Goal: Find specific page/section: Find specific page/section

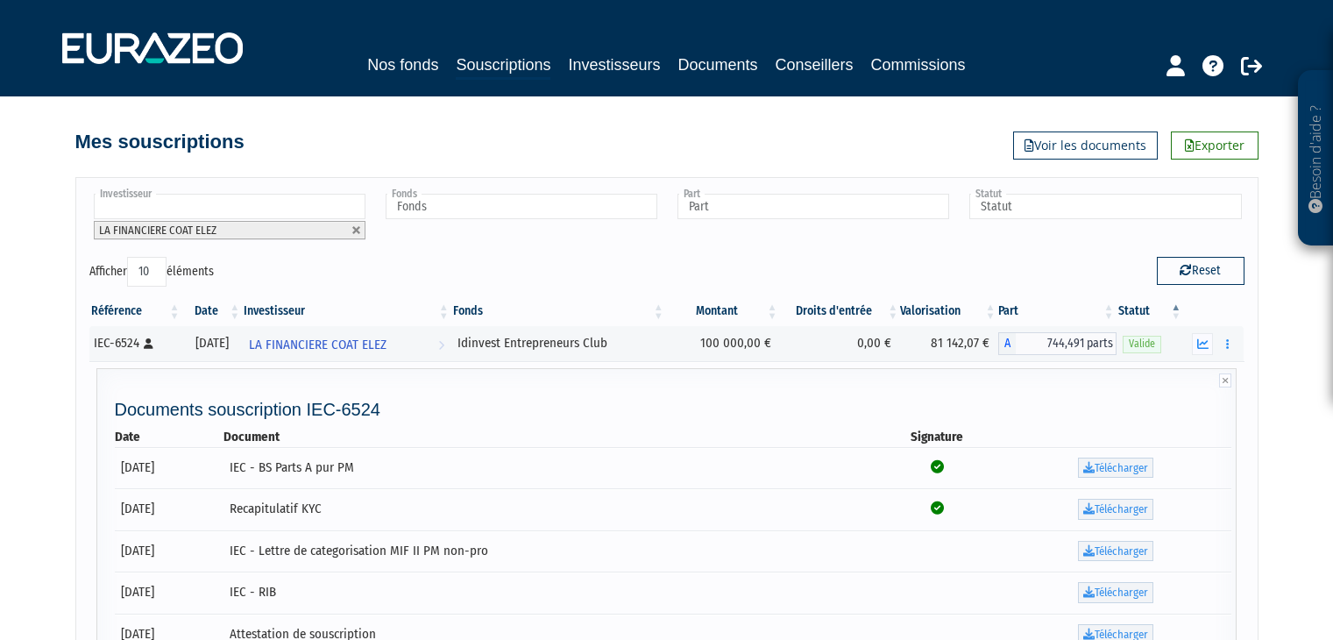
scroll to position [73, 0]
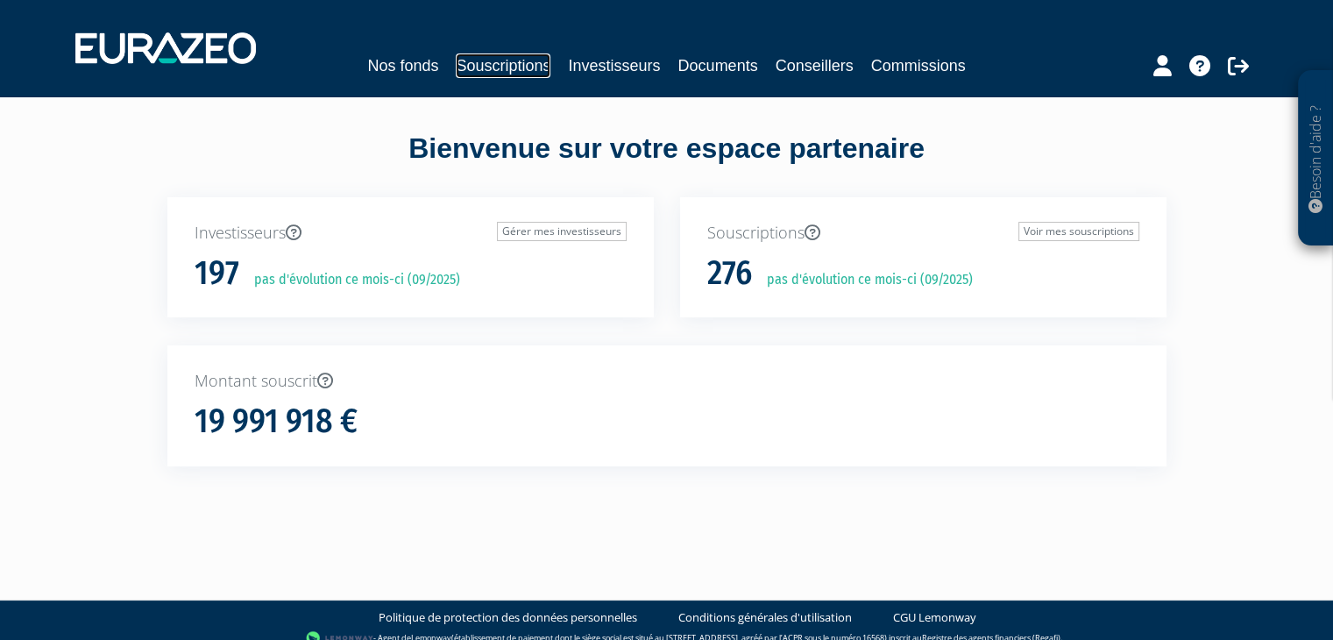
click at [503, 69] on link "Souscriptions" at bounding box center [503, 65] width 95 height 25
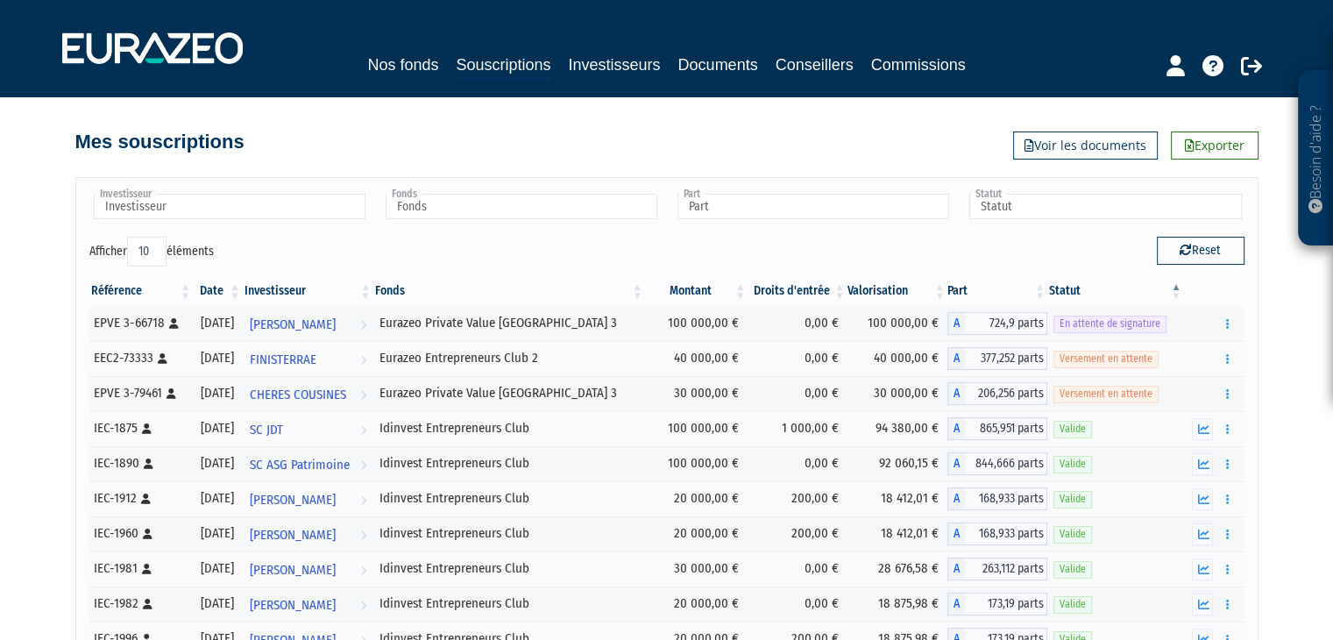
click at [228, 229] on div "Investisseur ACME AGENCE CONSEIL EN MEDIAS ELECTRONIQUES ADANE ADEFACT [PERSON_…" at bounding box center [667, 214] width 1182 height 46
click at [220, 212] on input "text" at bounding box center [230, 206] width 272 height 25
type input "bricour"
click at [207, 232] on li "[PERSON_NAME] T" at bounding box center [228, 235] width 277 height 22
